Goal: Information Seeking & Learning: Learn about a topic

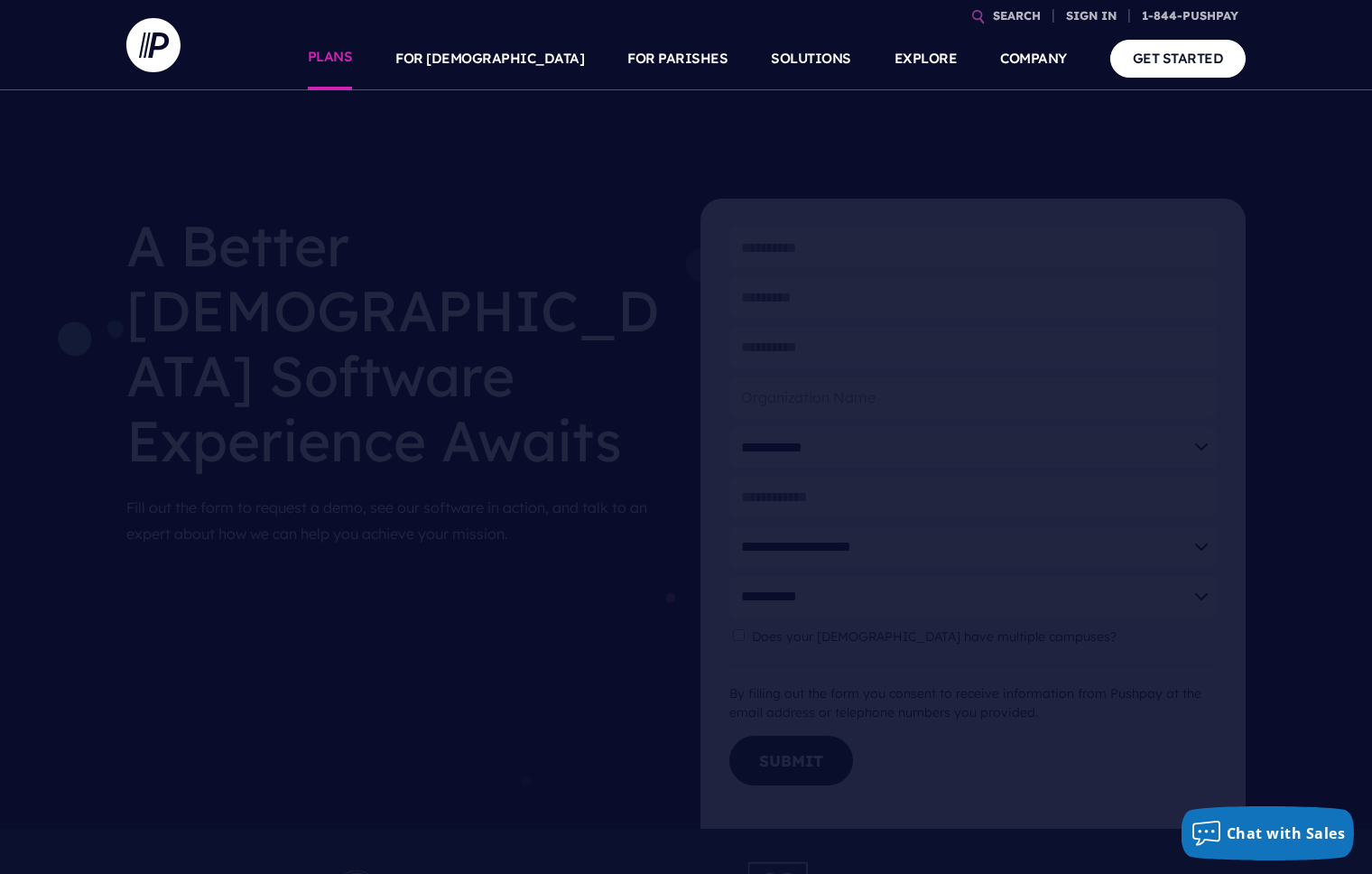
click at [353, 49] on link "PLANS" at bounding box center [330, 59] width 45 height 63
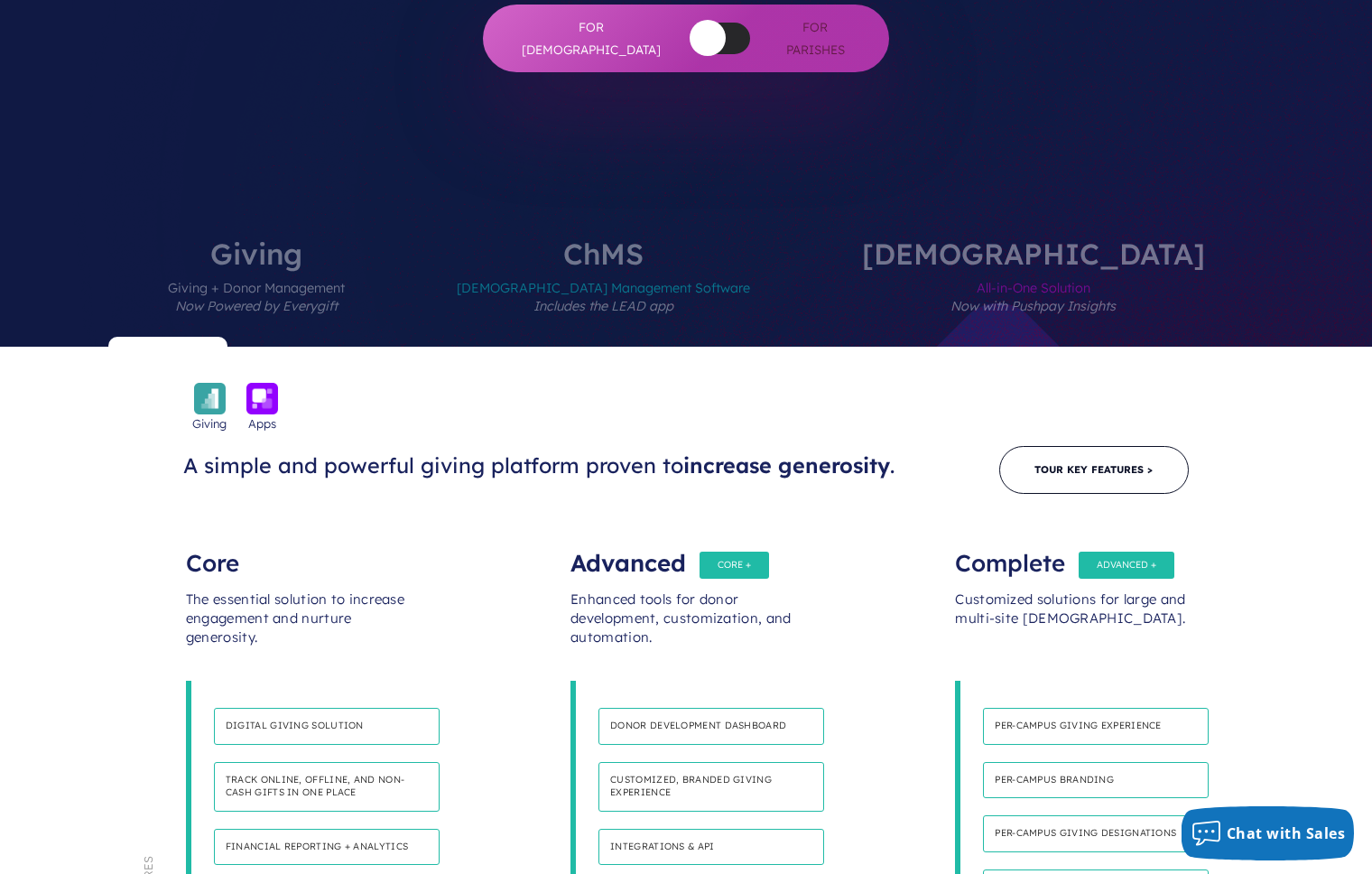
scroll to position [652, 0]
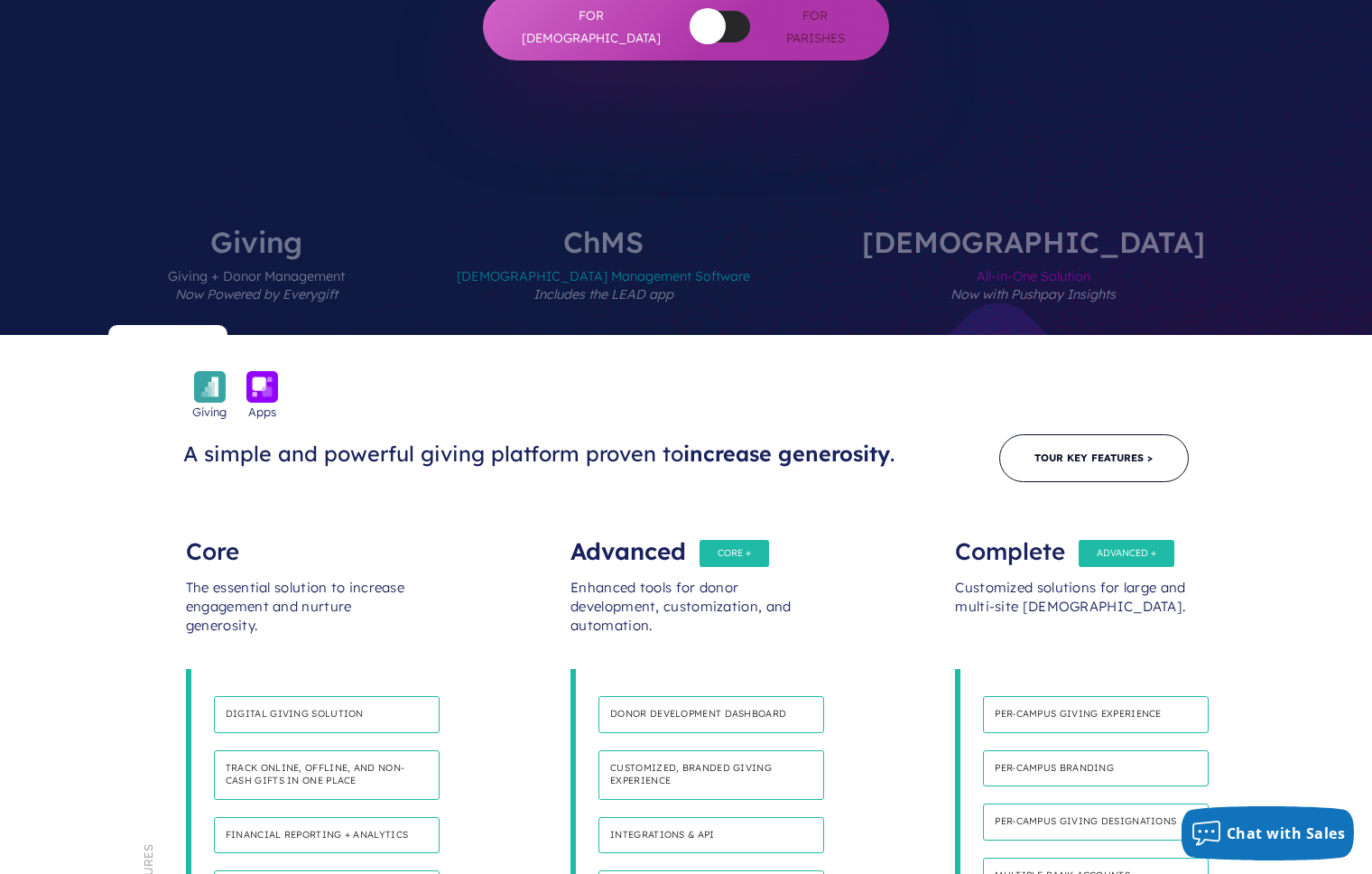
click at [959, 256] on span "All-in-One Solution Now with Pushpay Insights" at bounding box center [1033, 296] width 343 height 79
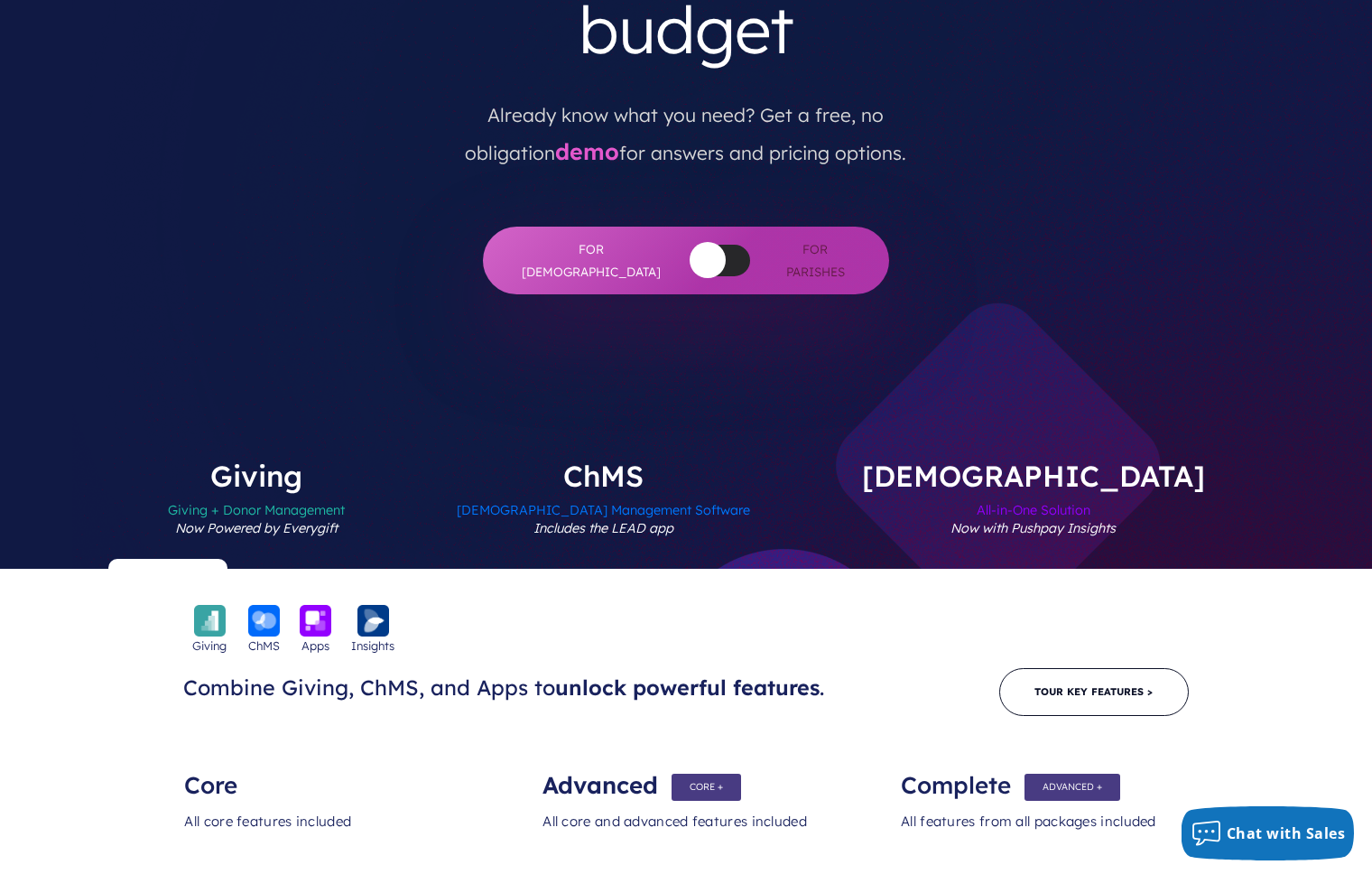
scroll to position [419, 0]
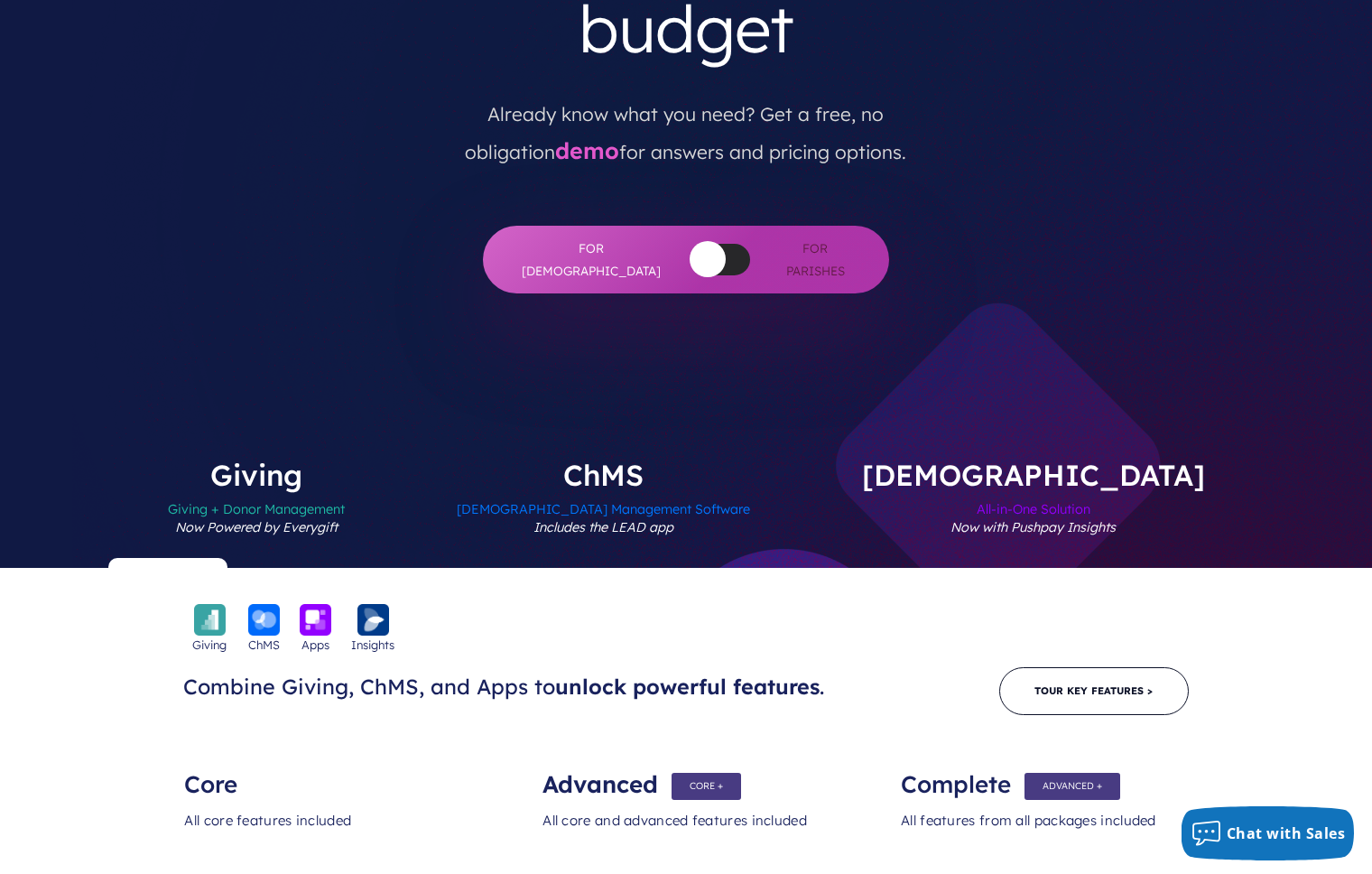
click at [677, 490] on span "Church Management Software Includes the LEAD app" at bounding box center [604, 529] width 294 height 79
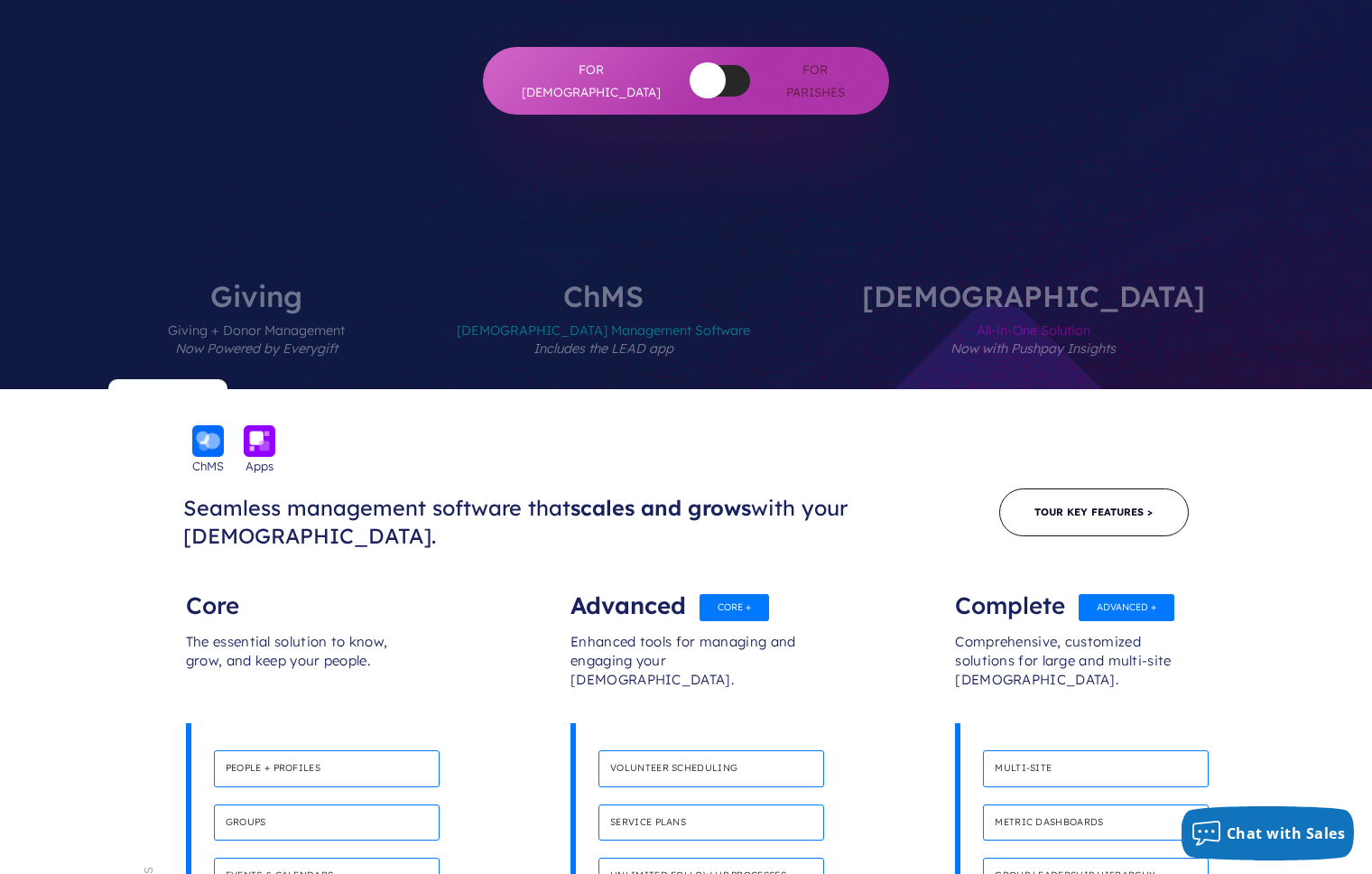
click at [929, 310] on span "All-in-One Solution Now with Pushpay Insights" at bounding box center [1033, 350] width 343 height 79
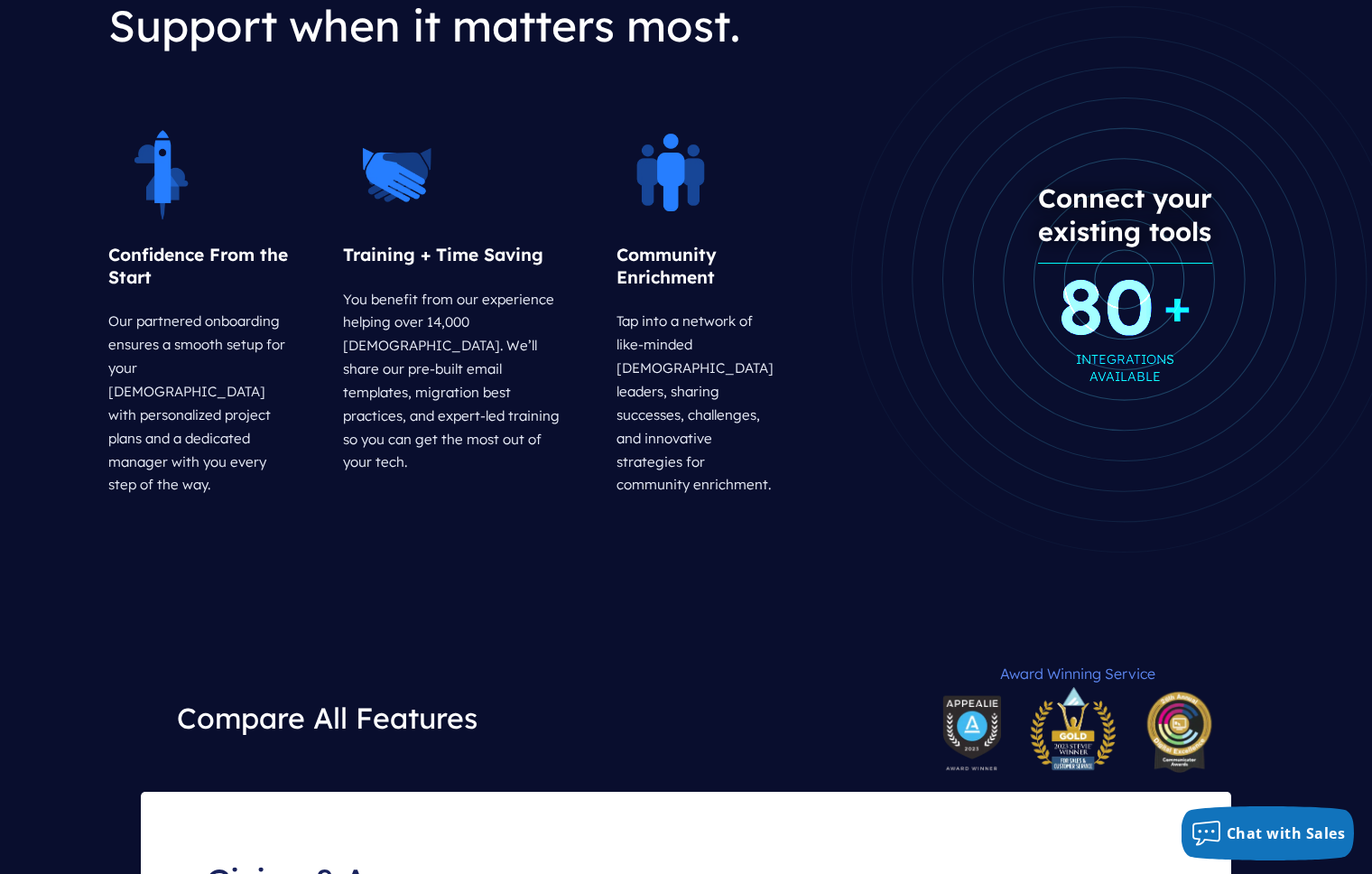
scroll to position [2614, 0]
